Goal: Connect with others: Connect with other users

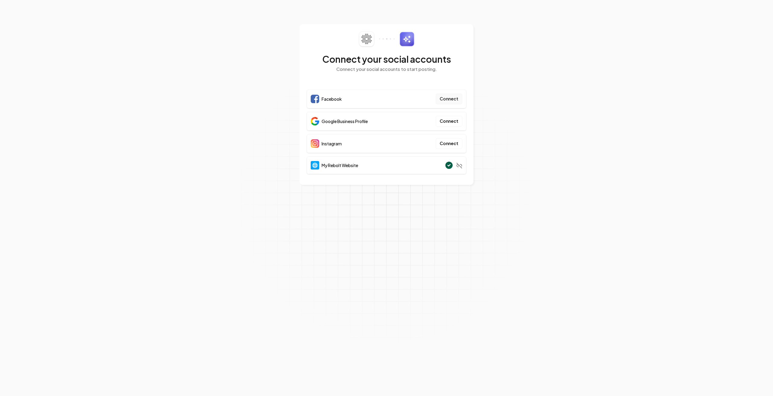
click at [453, 97] on button "Connect" at bounding box center [448, 99] width 27 height 11
drag, startPoint x: 253, startPoint y: 56, endPoint x: 240, endPoint y: 56, distance: 13.0
click at [250, 56] on section "Connect your social accounts Connect your social accounts to start posting. Fac…" at bounding box center [386, 198] width 773 height 396
click at [452, 98] on button "Connect" at bounding box center [448, 99] width 27 height 11
click at [451, 121] on button "Connect" at bounding box center [448, 121] width 27 height 11
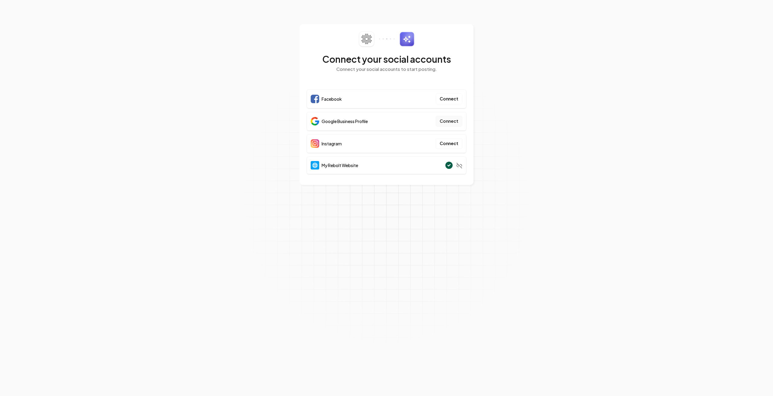
click at [456, 122] on button "Connect" at bounding box center [448, 121] width 27 height 11
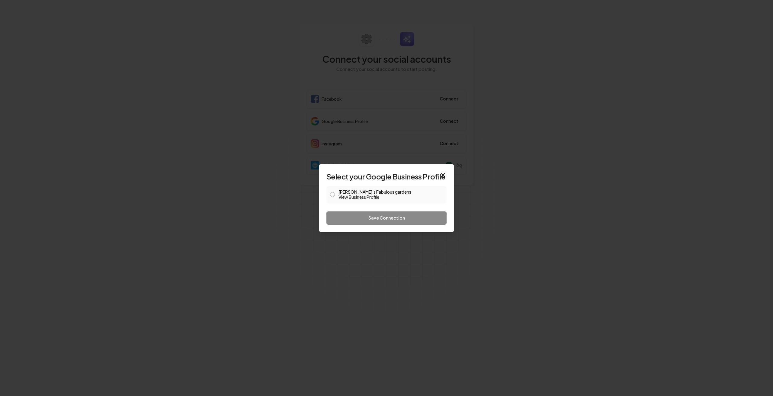
click at [335, 194] on div "Fabi's Fabulous gardens View Business Profile" at bounding box center [386, 195] width 120 height 18
click at [332, 196] on button "Fabi's Fabulous gardens View Business Profile" at bounding box center [332, 194] width 5 height 5
click at [371, 216] on button "Save Connection" at bounding box center [386, 218] width 120 height 13
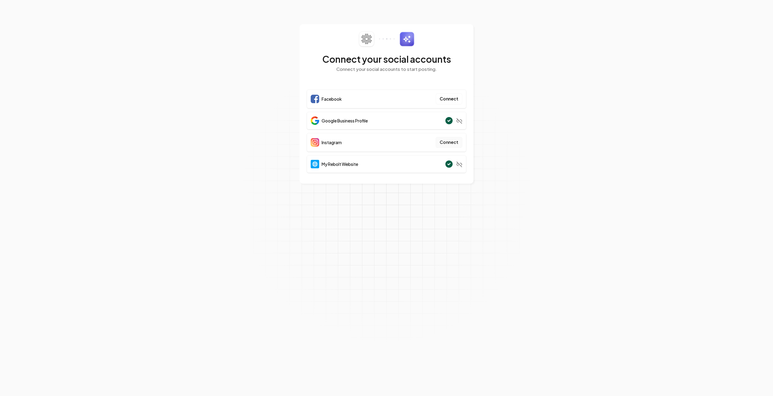
click at [447, 141] on button "Connect" at bounding box center [448, 142] width 27 height 11
click at [209, 71] on section "Connect your social accounts Connect your social accounts to start posting. Fac…" at bounding box center [386, 198] width 773 height 396
click at [448, 97] on button "Connect" at bounding box center [448, 99] width 27 height 11
click at [248, 40] on section "Connect your social accounts Connect your social accounts to start posting. Fac…" at bounding box center [386, 198] width 773 height 396
click at [449, 141] on button "Connect" at bounding box center [448, 142] width 27 height 11
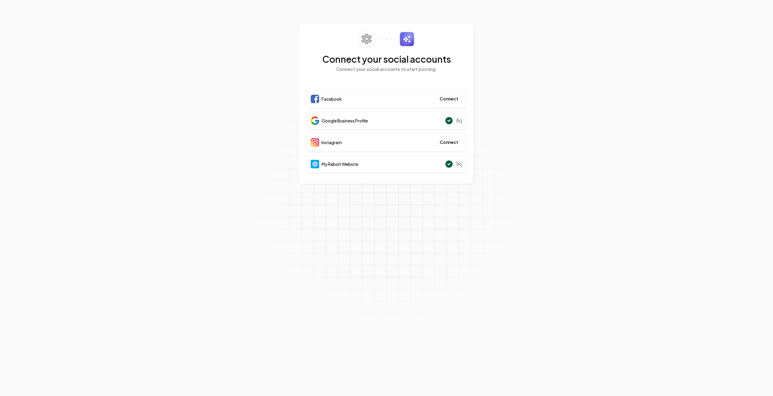
click at [212, 86] on section "Connect your social accounts Connect your social accounts to start posting. Fac…" at bounding box center [386, 198] width 773 height 396
click at [457, 139] on button "Connect" at bounding box center [448, 142] width 27 height 11
click at [450, 99] on button "Connect" at bounding box center [448, 99] width 27 height 11
click at [213, 98] on section "Connect your social accounts Connect your social accounts to start posting. Fac…" at bounding box center [386, 198] width 773 height 396
click at [449, 143] on button "Connect" at bounding box center [448, 142] width 27 height 11
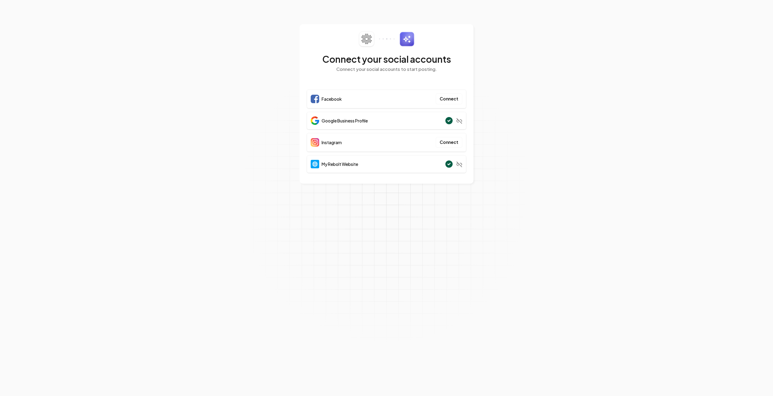
drag, startPoint x: 237, startPoint y: 90, endPoint x: 221, endPoint y: 94, distance: 16.9
click at [237, 90] on section "Connect your social accounts Connect your social accounts to start posting. Fac…" at bounding box center [386, 198] width 773 height 396
click at [447, 142] on button "Connect" at bounding box center [448, 142] width 27 height 11
click at [222, 105] on section "Connect your social accounts Connect your social accounts to start posting. Fac…" at bounding box center [386, 198] width 773 height 396
click at [445, 142] on button "Connect" at bounding box center [448, 142] width 27 height 11
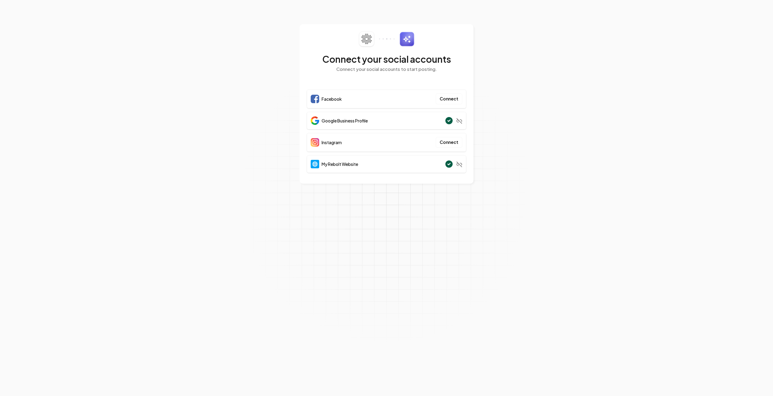
click at [208, 88] on section "Connect your social accounts Connect your social accounts to start posting. Fac…" at bounding box center [386, 198] width 773 height 396
click at [450, 97] on button "Connect" at bounding box center [448, 99] width 27 height 11
click at [198, 64] on section "Connect your social accounts Connect your social accounts to start posting. Fac…" at bounding box center [386, 198] width 773 height 396
click at [445, 143] on button "Connect" at bounding box center [448, 142] width 27 height 11
click at [198, 104] on section "Connect your social accounts Connect your social accounts to start posting. Fac…" at bounding box center [386, 198] width 773 height 396
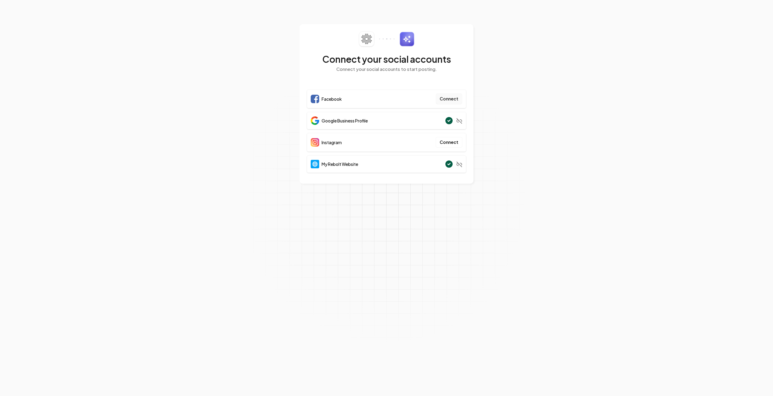
click at [447, 100] on button "Connect" at bounding box center [448, 99] width 27 height 11
click at [226, 87] on section "Connect your social accounts Connect your social accounts to start posting. Fac…" at bounding box center [386, 198] width 773 height 396
